Goal: Information Seeking & Learning: Learn about a topic

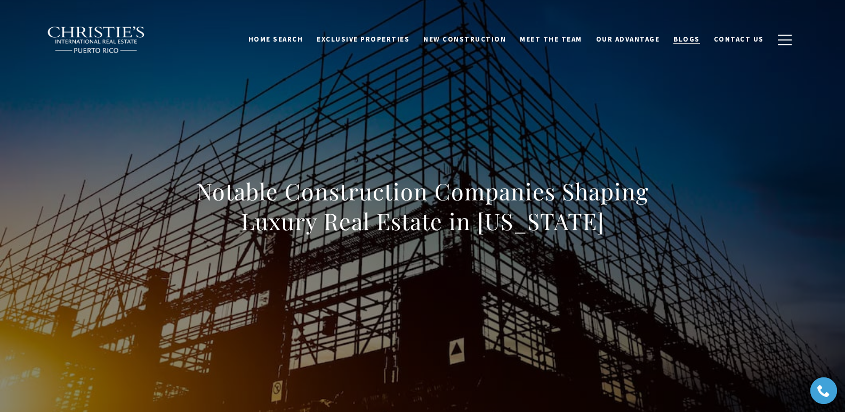
click at [699, 39] on span "Blogs" at bounding box center [687, 39] width 27 height 9
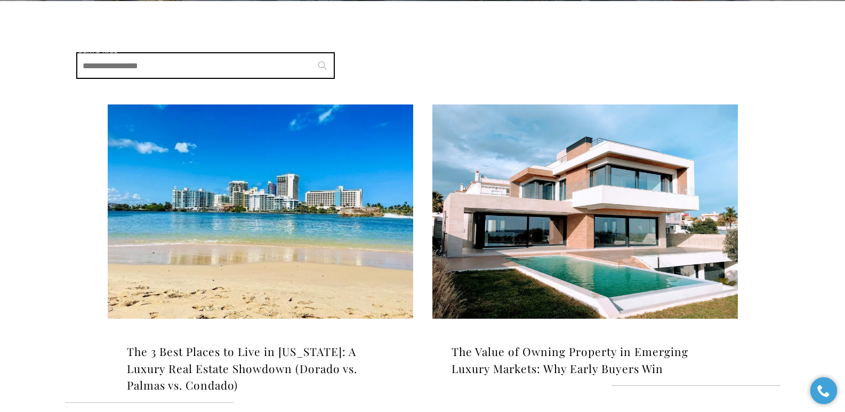
scroll to position [277, 0]
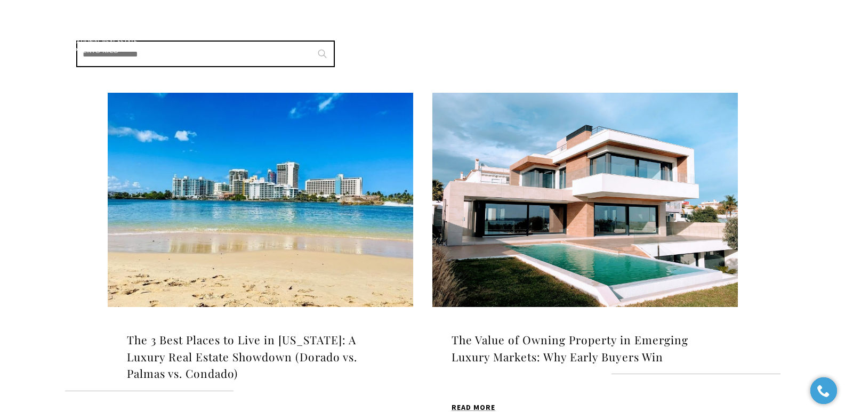
click at [311, 196] on img at bounding box center [261, 200] width 306 height 214
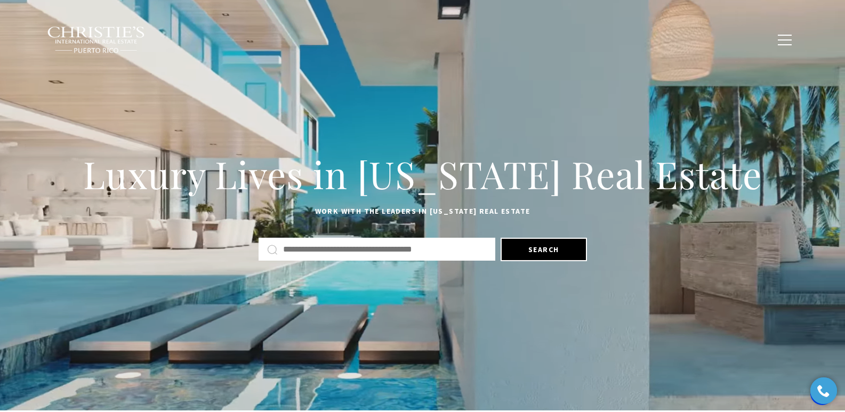
click at [692, 41] on span "Blogs" at bounding box center [687, 39] width 27 height 9
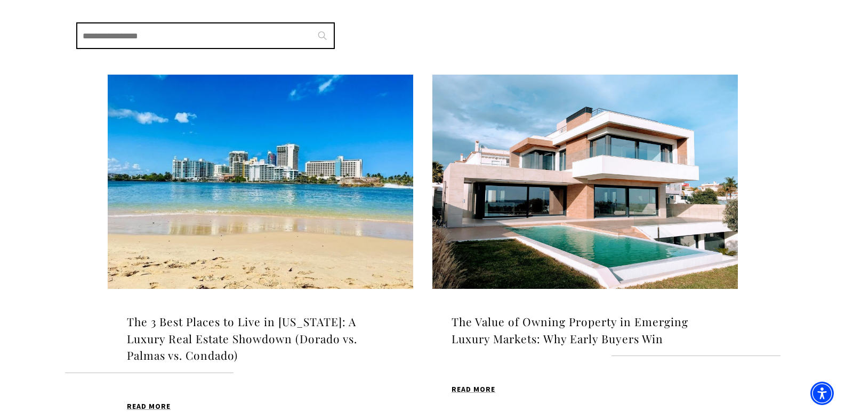
drag, startPoint x: 851, startPoint y: 50, endPoint x: 851, endPoint y: 93, distance: 43.2
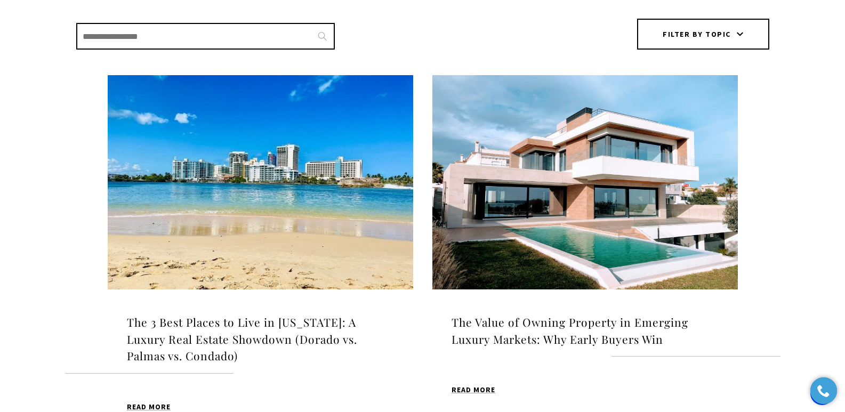
click at [296, 155] on img at bounding box center [261, 182] width 306 height 214
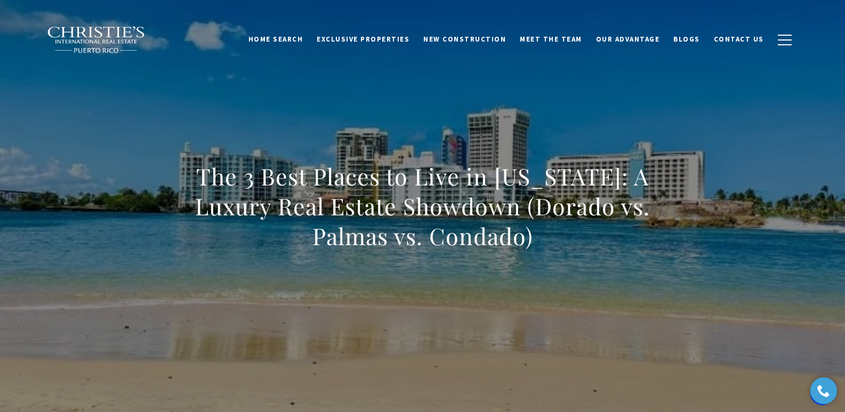
drag, startPoint x: 194, startPoint y: 185, endPoint x: 558, endPoint y: 230, distance: 367.0
click at [558, 230] on h1 "The 3 Best Places to Live in [US_STATE]: A Luxury Real Estate Showdown (Dorado …" at bounding box center [423, 207] width 470 height 90
copy h1 "The 3 Best Places to Live in [US_STATE]: A Luxury Real Estate Showdown (Dorado …"
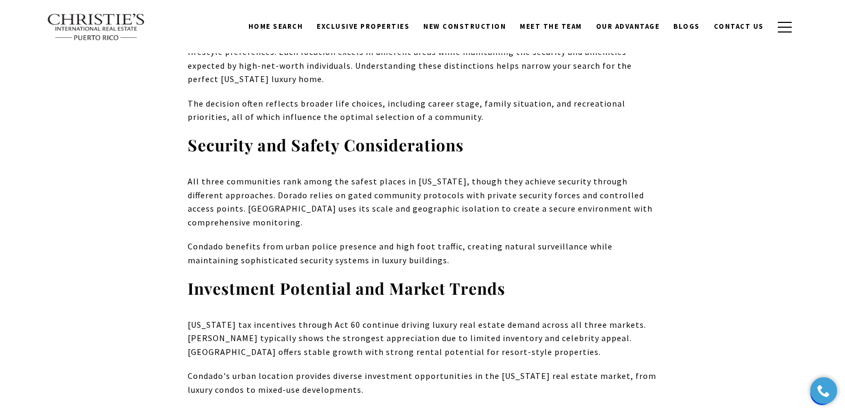
scroll to position [3761, 0]
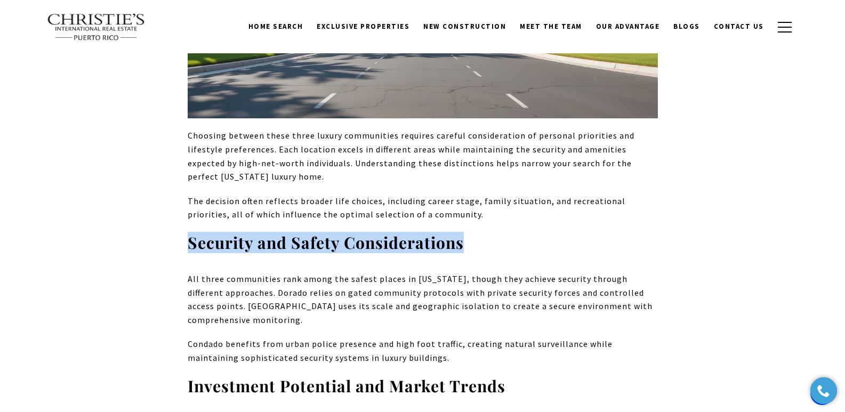
drag, startPoint x: 180, startPoint y: 146, endPoint x: 469, endPoint y: 143, distance: 289.6
click at [469, 143] on div "Image Source: Puerto Rico Puerto Rico has evolved into a premier destination fo…" at bounding box center [423, 336] width 747 height 7267
copy strong "Security and Safety Considerations"
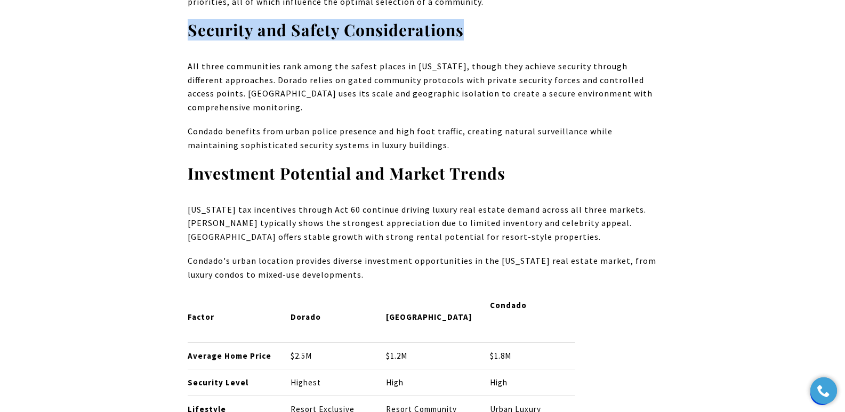
scroll to position [4122, 0]
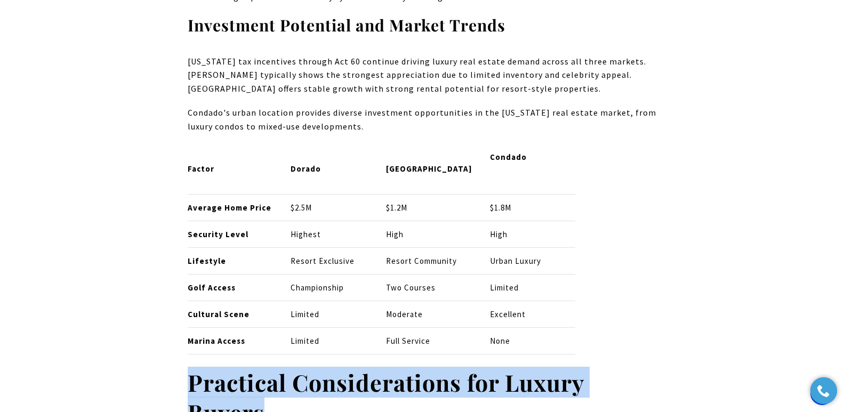
drag, startPoint x: 190, startPoint y: 283, endPoint x: 270, endPoint y: 322, distance: 88.5
click at [270, 368] on h2 "Practical Considerations for Luxury Buyers" at bounding box center [423, 398] width 470 height 60
copy strong "Practical Considerations for Luxury Buyers"
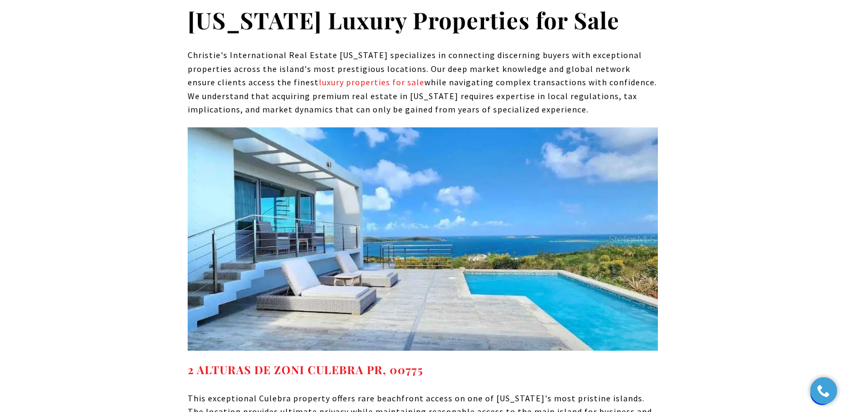
scroll to position [6093, 0]
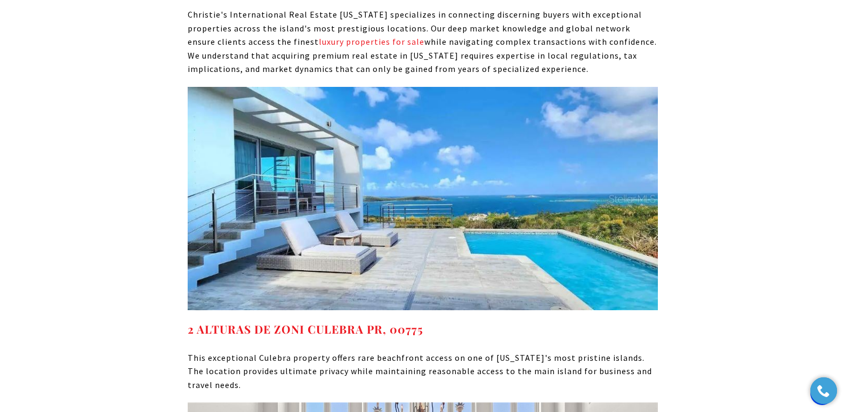
click at [428, 31] on p "Christie's International Real Estate Puerto Rico specializes in connecting disc…" at bounding box center [423, 42] width 470 height 68
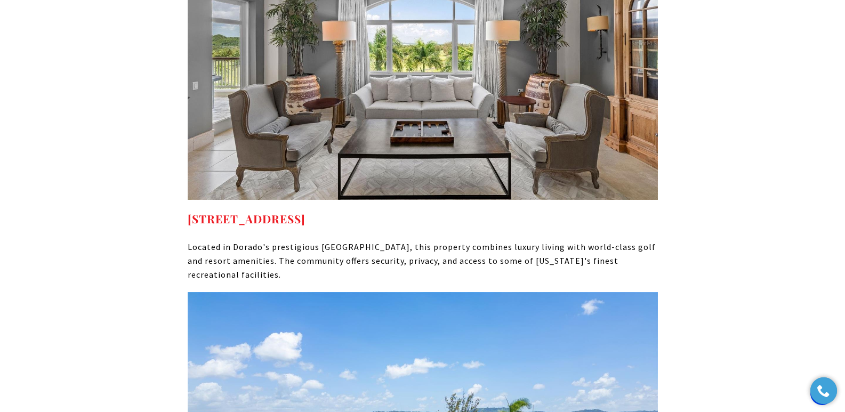
scroll to position [4886, 0]
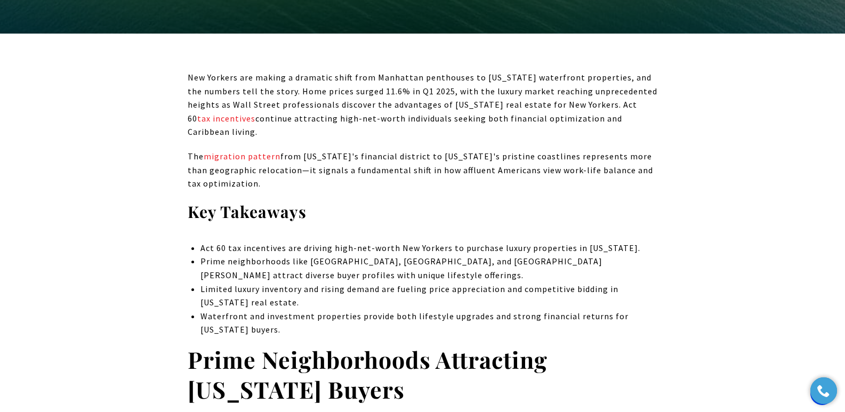
scroll to position [406, 0]
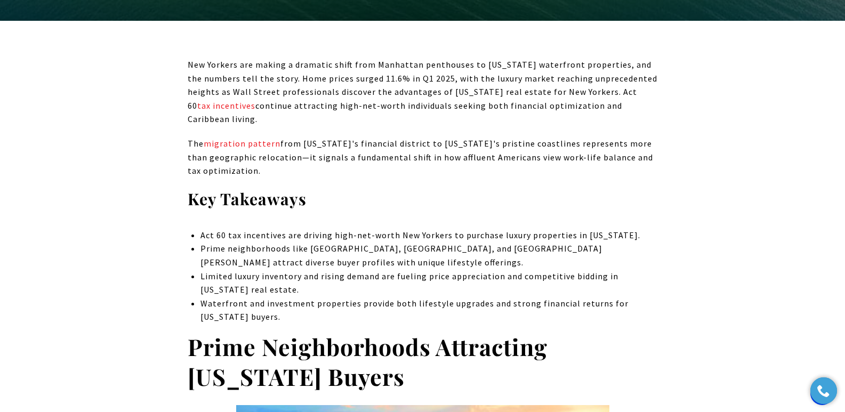
drag, startPoint x: 851, startPoint y: 19, endPoint x: 851, endPoint y: 36, distance: 17.1
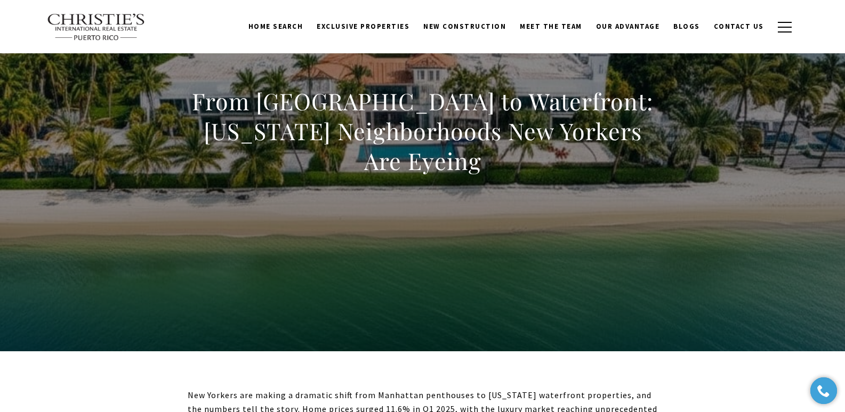
scroll to position [0, 0]
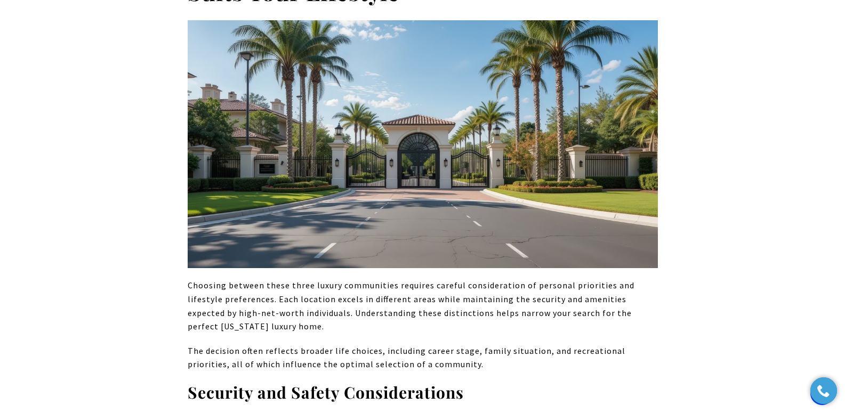
scroll to position [3805, 0]
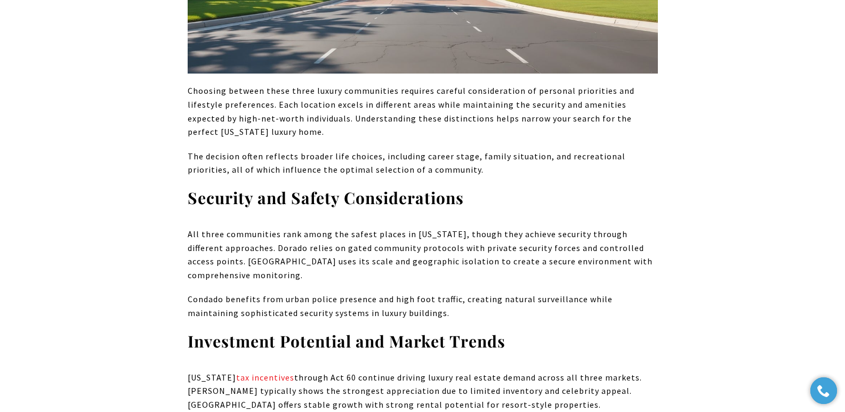
click at [453, 293] on p "Condado benefits from urban police presence and high foot traffic, creating nat…" at bounding box center [423, 306] width 470 height 27
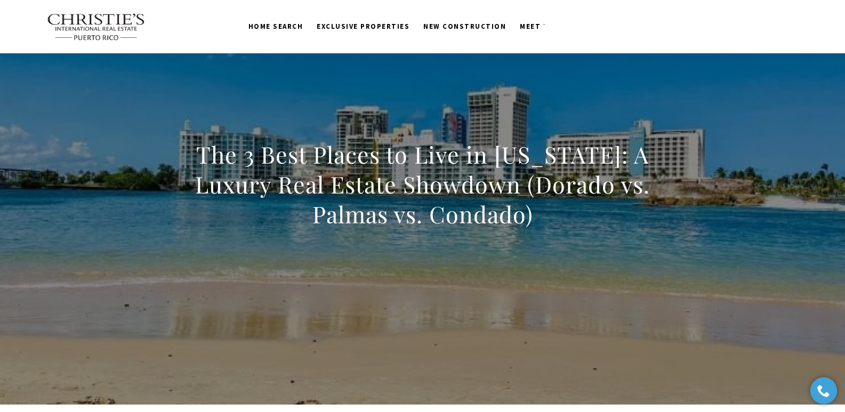
scroll to position [0, 0]
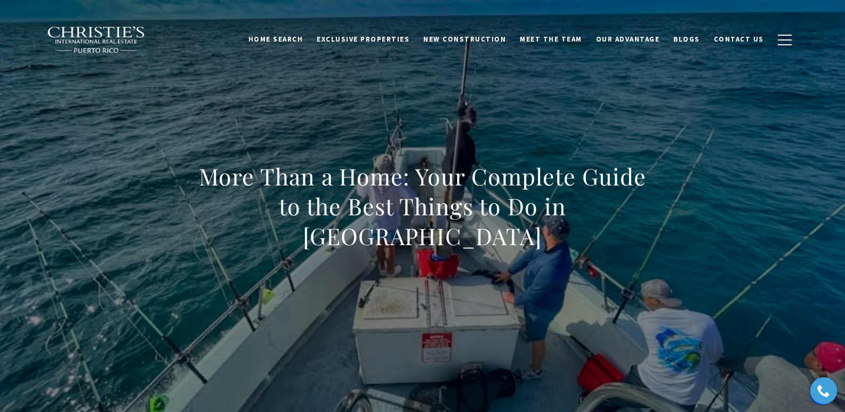
click at [356, 110] on div "More Than a Home: Your Complete Guide to the Best Things to Do in Palmas Del Mar" at bounding box center [423, 213] width 747 height 320
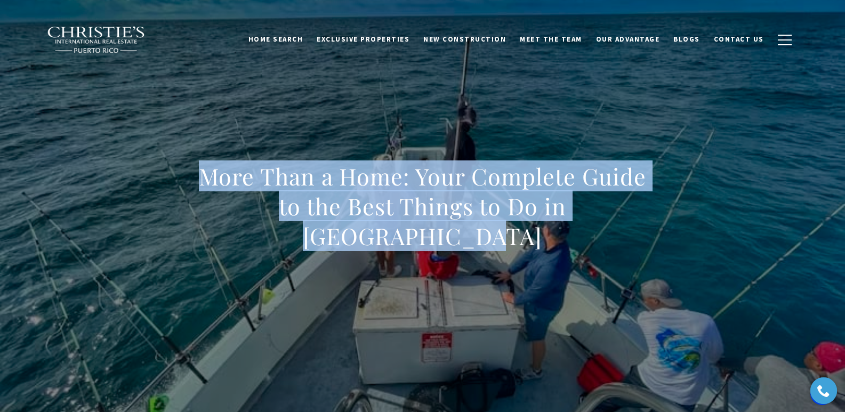
drag, startPoint x: 203, startPoint y: 195, endPoint x: 701, endPoint y: 242, distance: 500.3
click at [701, 242] on div "More Than a Home: Your Complete Guide to the Best Things to Do in Palmas Del Mar" at bounding box center [423, 213] width 747 height 320
copy h1 "More Than a Home: Your Complete Guide to the Best Things to Do in Palmas Del Mar"
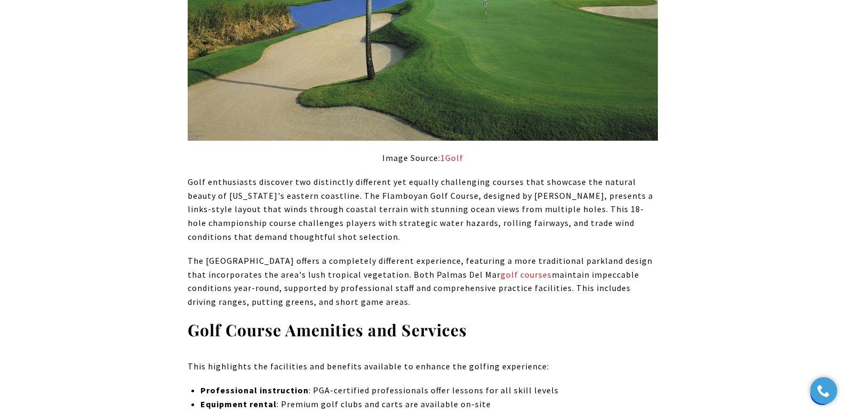
scroll to position [1055, 0]
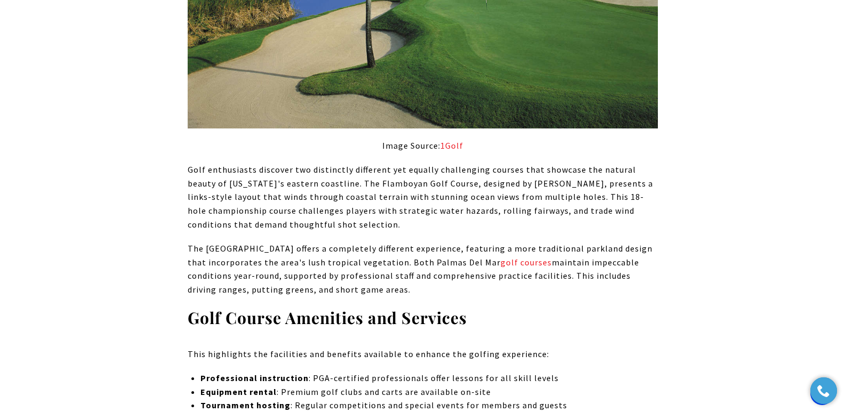
click at [397, 182] on p "Golf enthusiasts discover two distinctly different yet equally challenging cour…" at bounding box center [423, 197] width 470 height 68
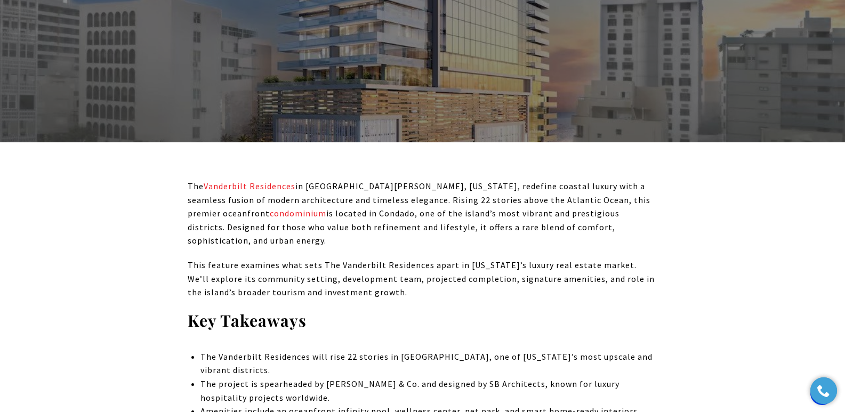
scroll to position [349, 0]
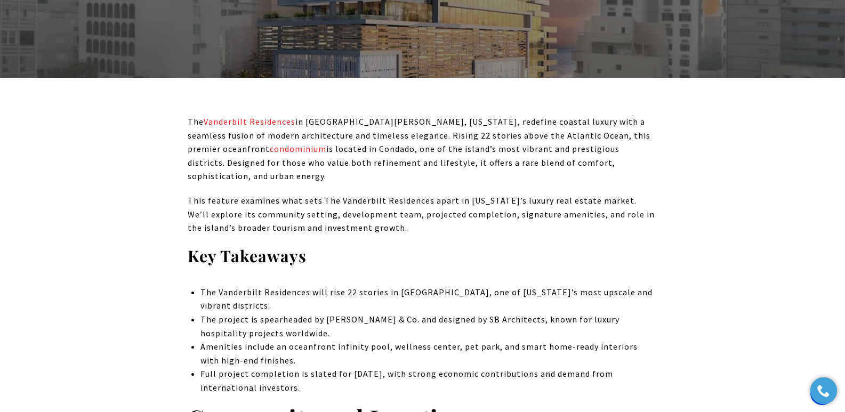
drag, startPoint x: 717, startPoint y: 197, endPoint x: 716, endPoint y: 149, distance: 48.5
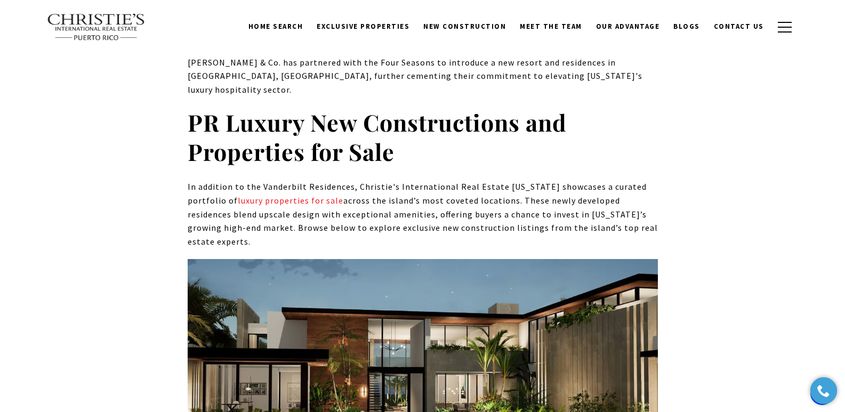
scroll to position [0, 0]
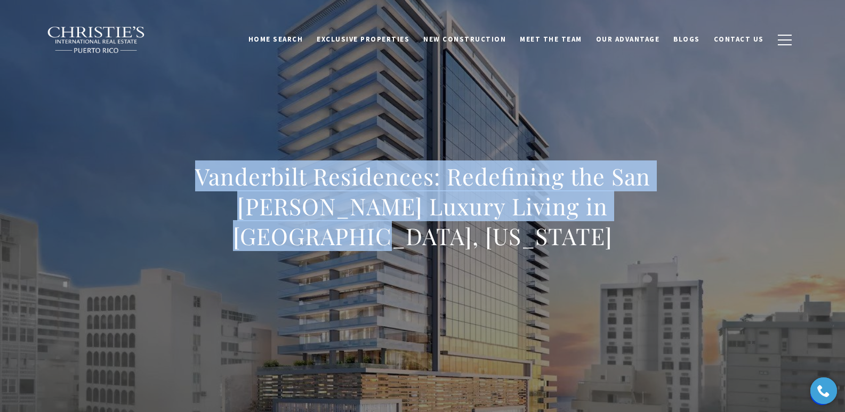
drag, startPoint x: 159, startPoint y: 182, endPoint x: 588, endPoint y: 238, distance: 432.4
click at [588, 238] on div "Vanderbilt Residences: Redefining the San Juan Luxury Living in Condado, Puerto…" at bounding box center [423, 213] width 747 height 320
copy h1 "Vanderbilt Residences: Redefining the San [PERSON_NAME] Luxury Living in [GEOGR…"
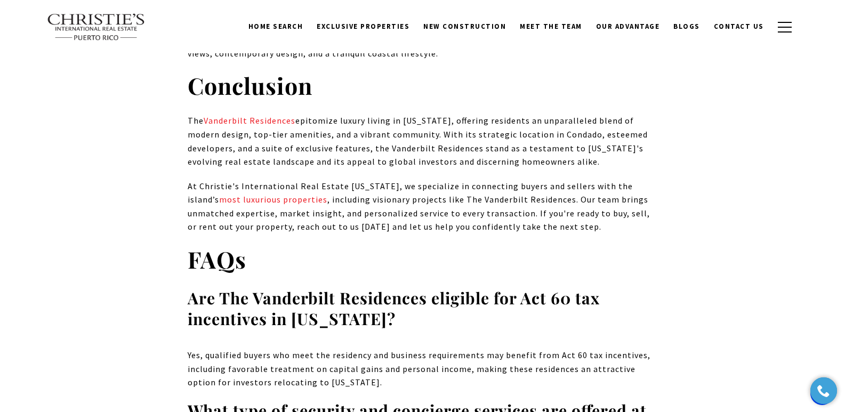
scroll to position [4687, 0]
